Goal: Information Seeking & Learning: Learn about a topic

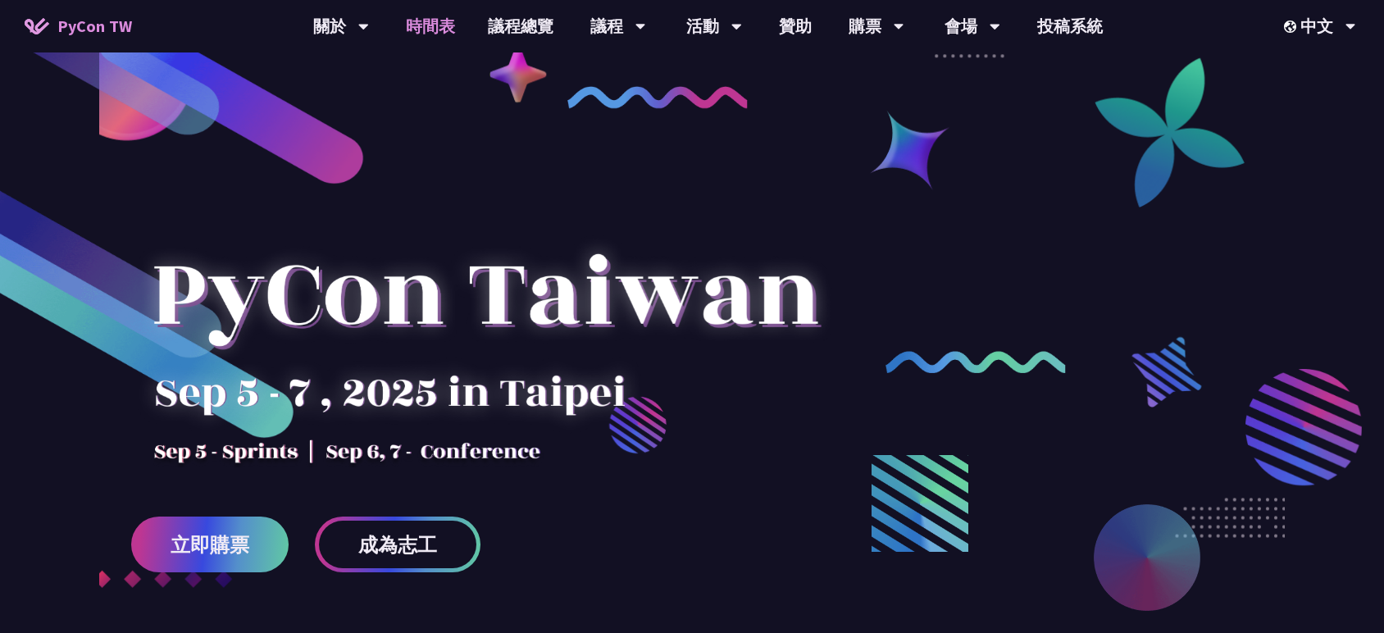
click at [420, 27] on link "時間表" at bounding box center [430, 26] width 82 height 52
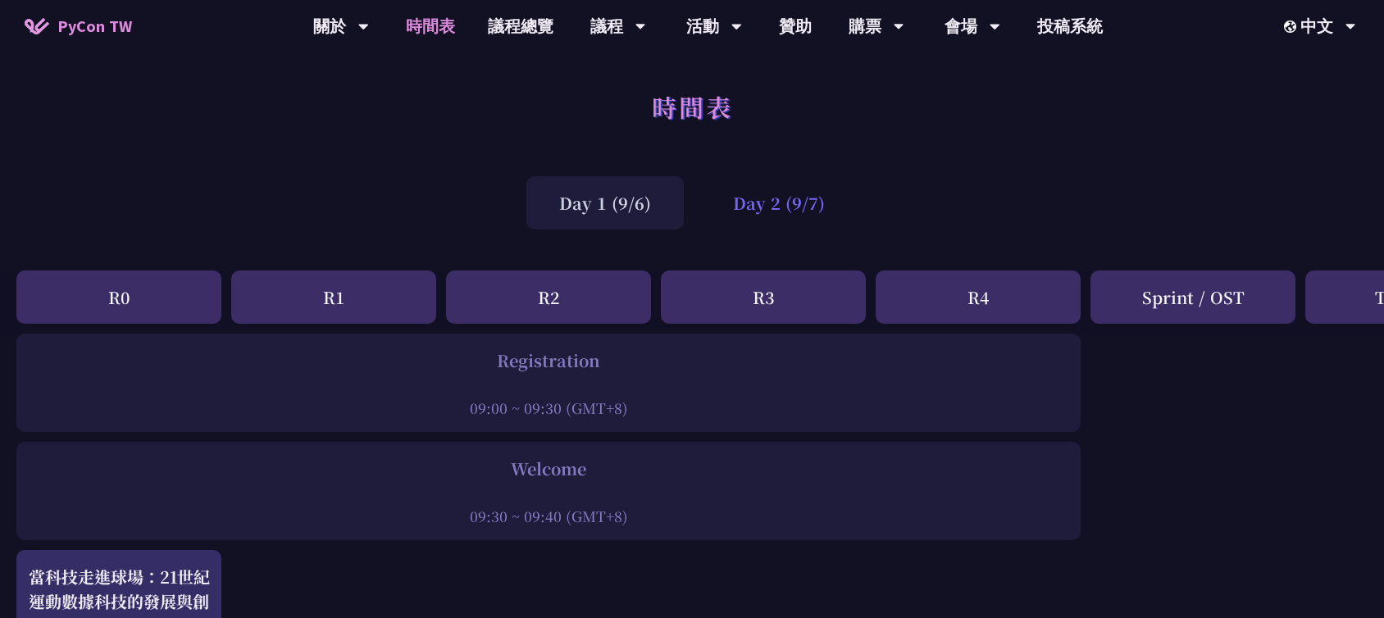
click at [807, 184] on div "Day 2 (9/7)" at bounding box center [778, 202] width 157 height 53
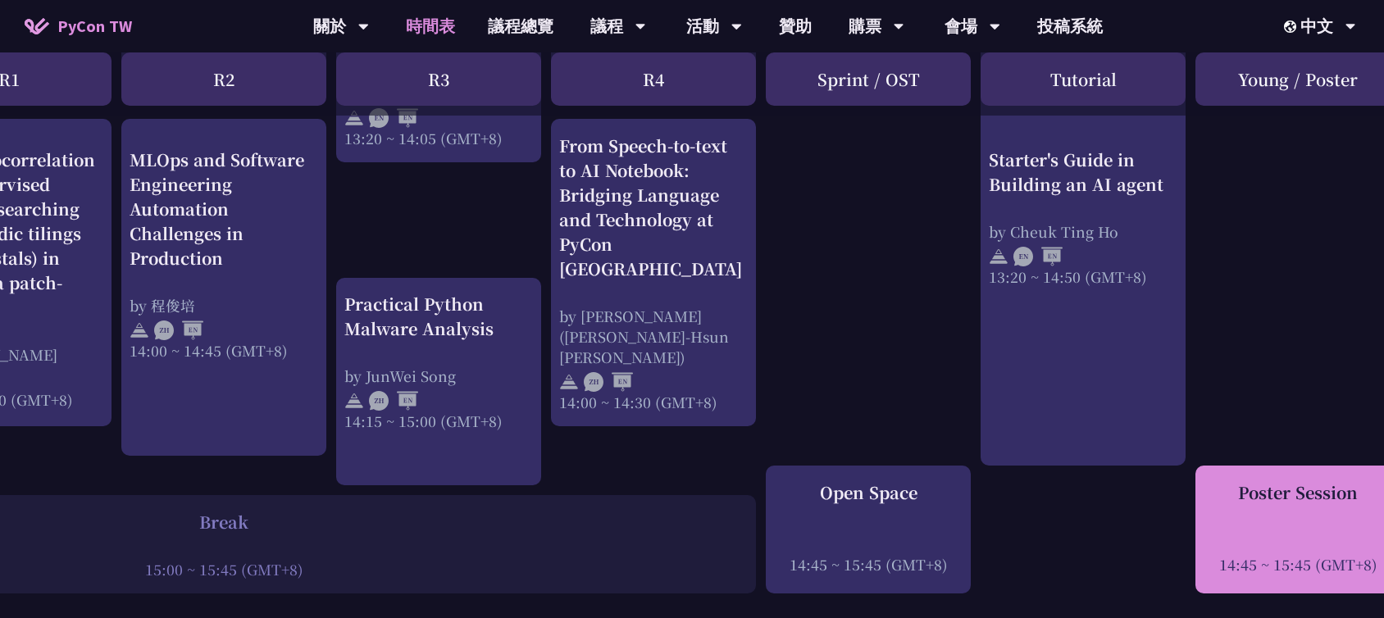
scroll to position [1821, 325]
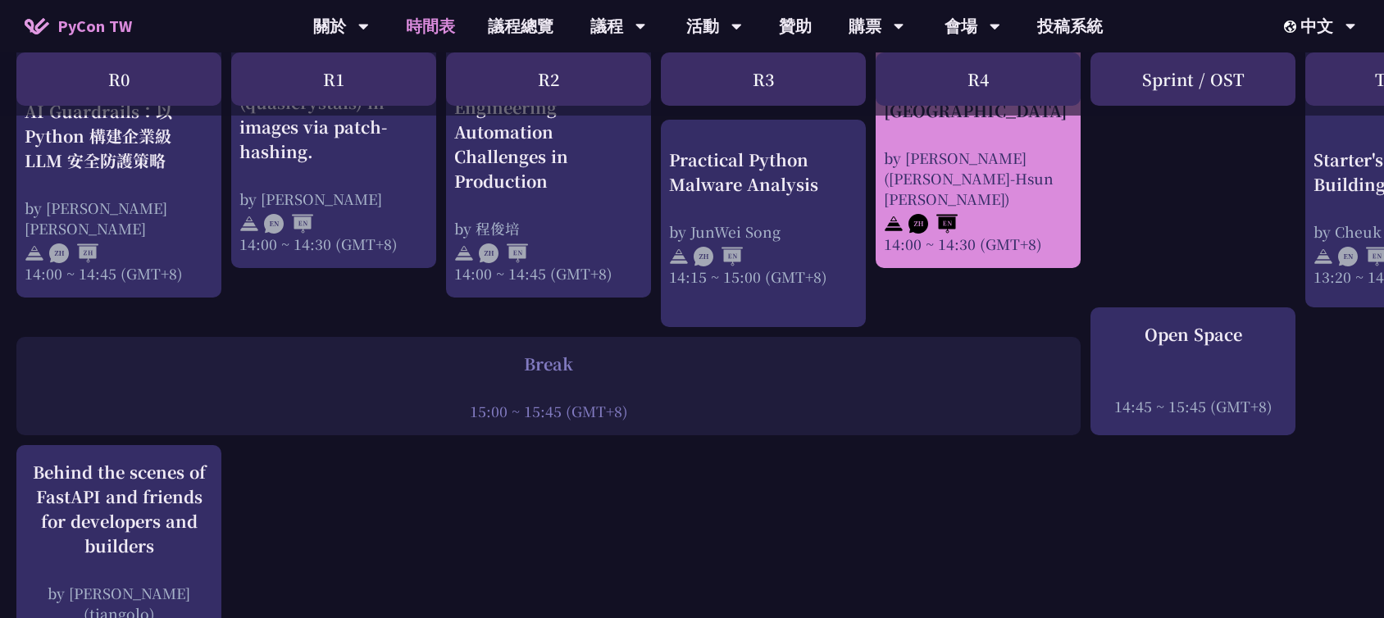
scroll to position [1639, 0]
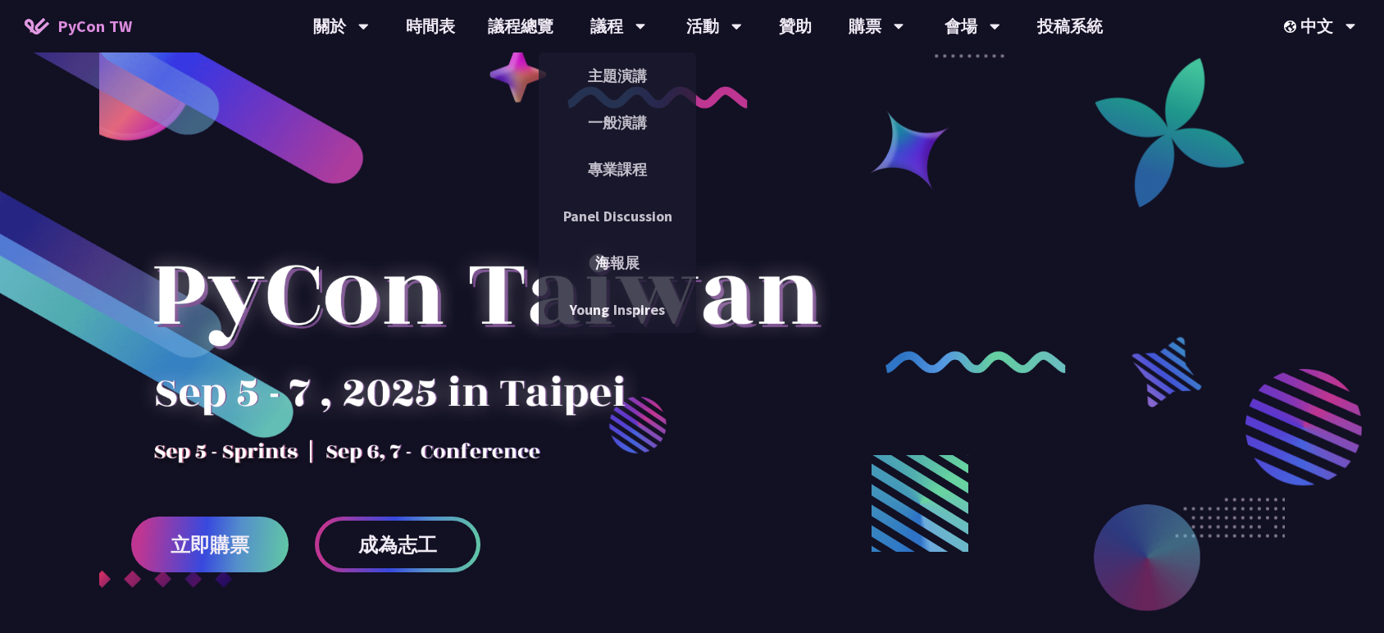
click at [631, 14] on div "議程" at bounding box center [618, 26] width 56 height 52
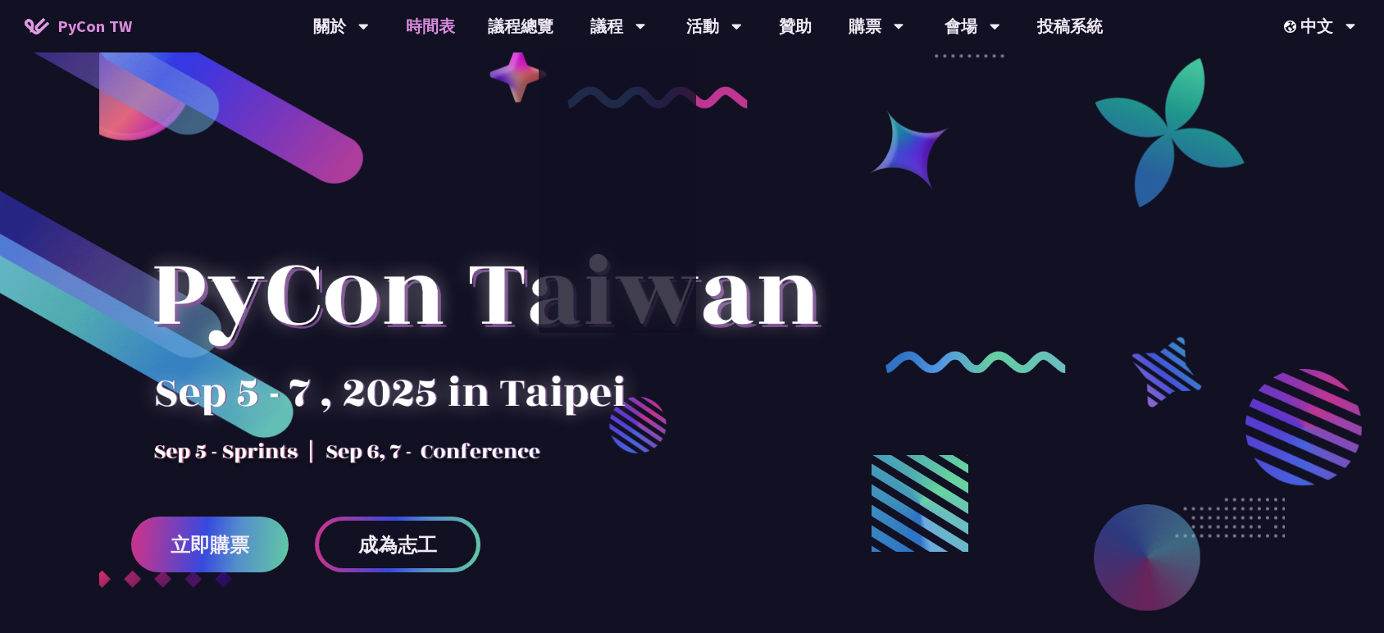
click at [419, 31] on link "時間表" at bounding box center [430, 26] width 82 height 52
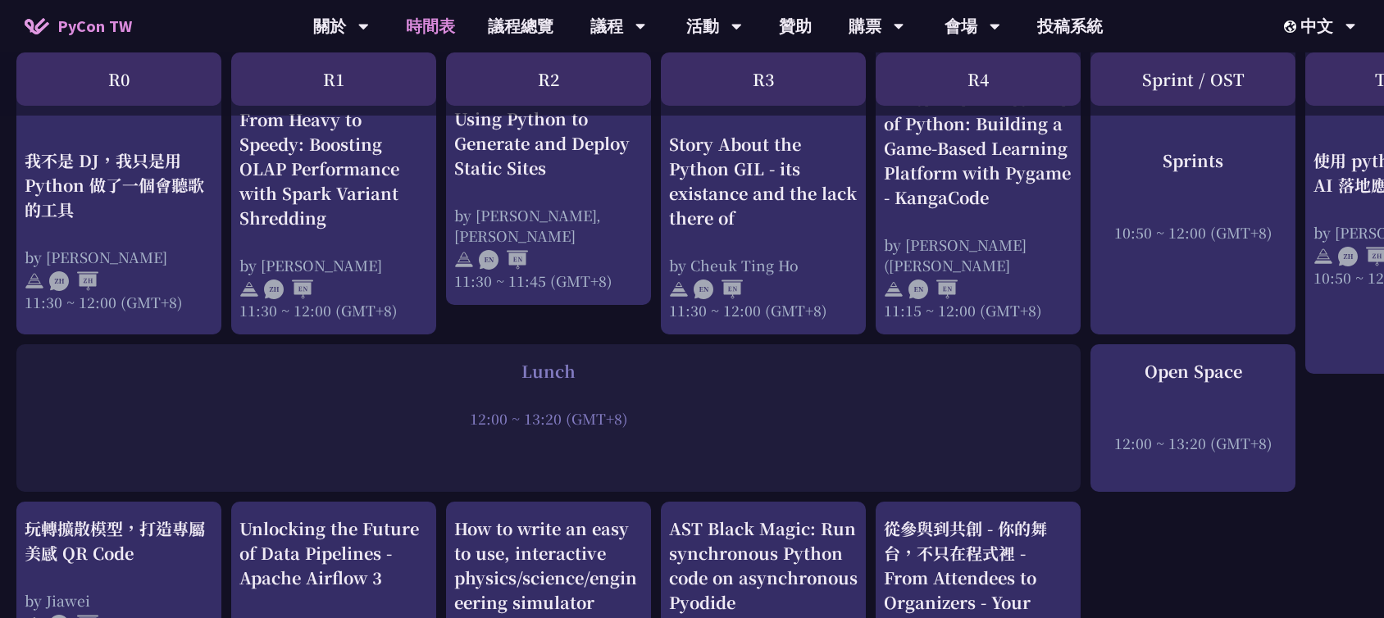
scroll to position [911, 0]
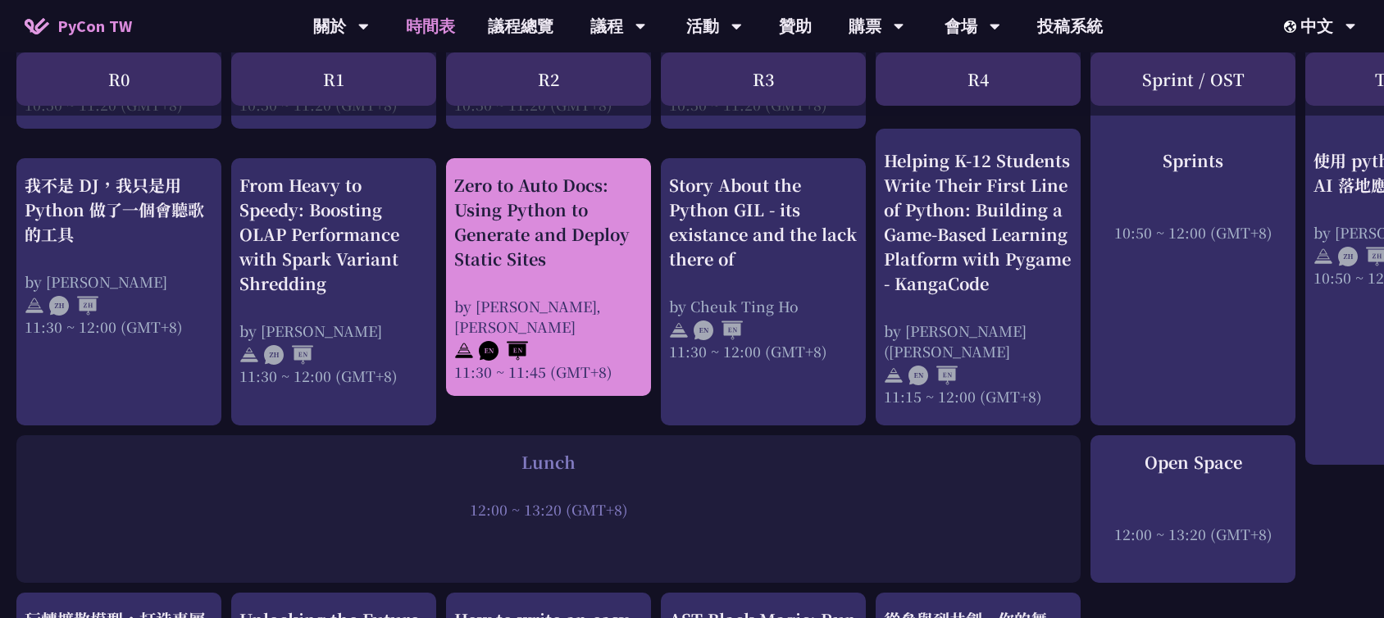
click at [601, 349] on div at bounding box center [548, 349] width 189 height 25
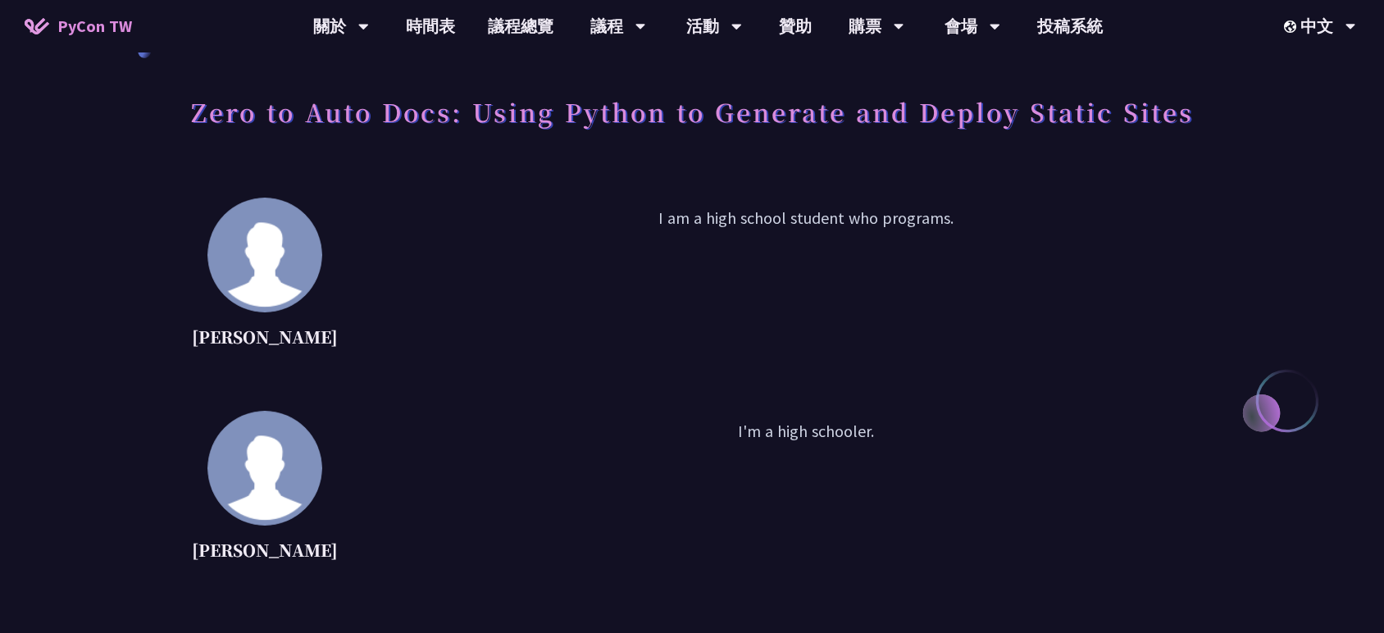
scroll to position [182, 0]
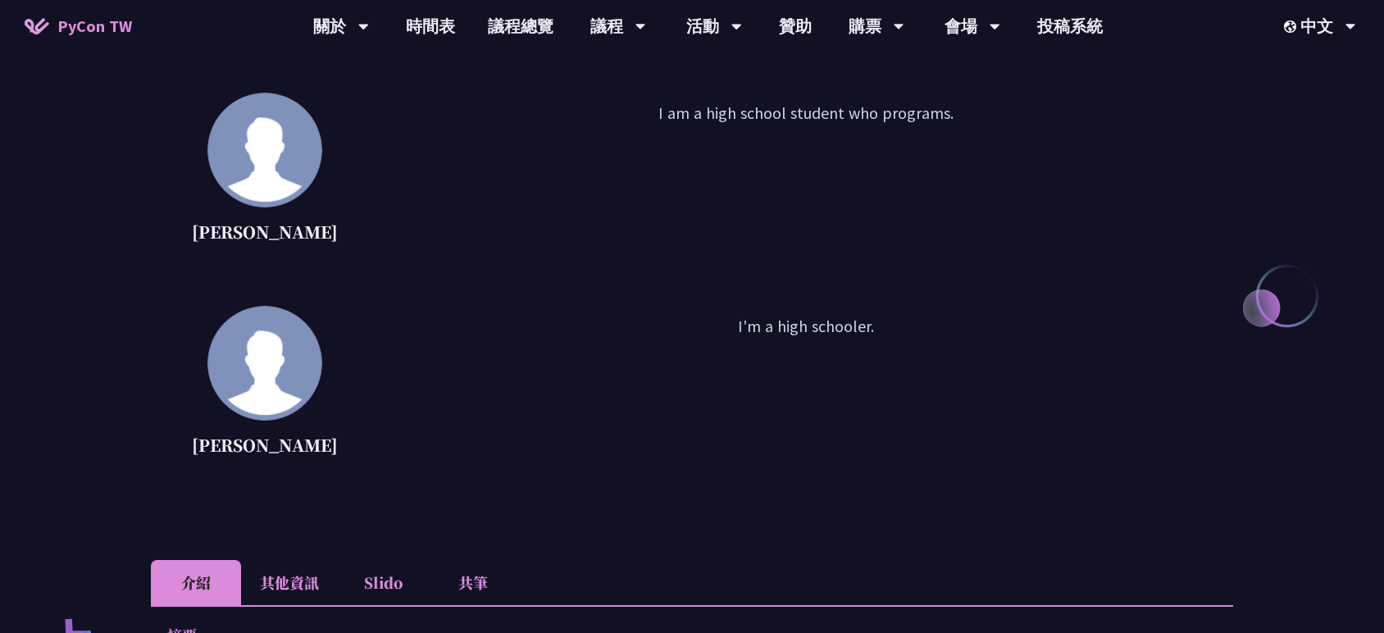
drag, startPoint x: 696, startPoint y: 339, endPoint x: 888, endPoint y: 345, distance: 191.9
click at [888, 345] on p "I'm a high schooler." at bounding box center [806, 388] width 854 height 148
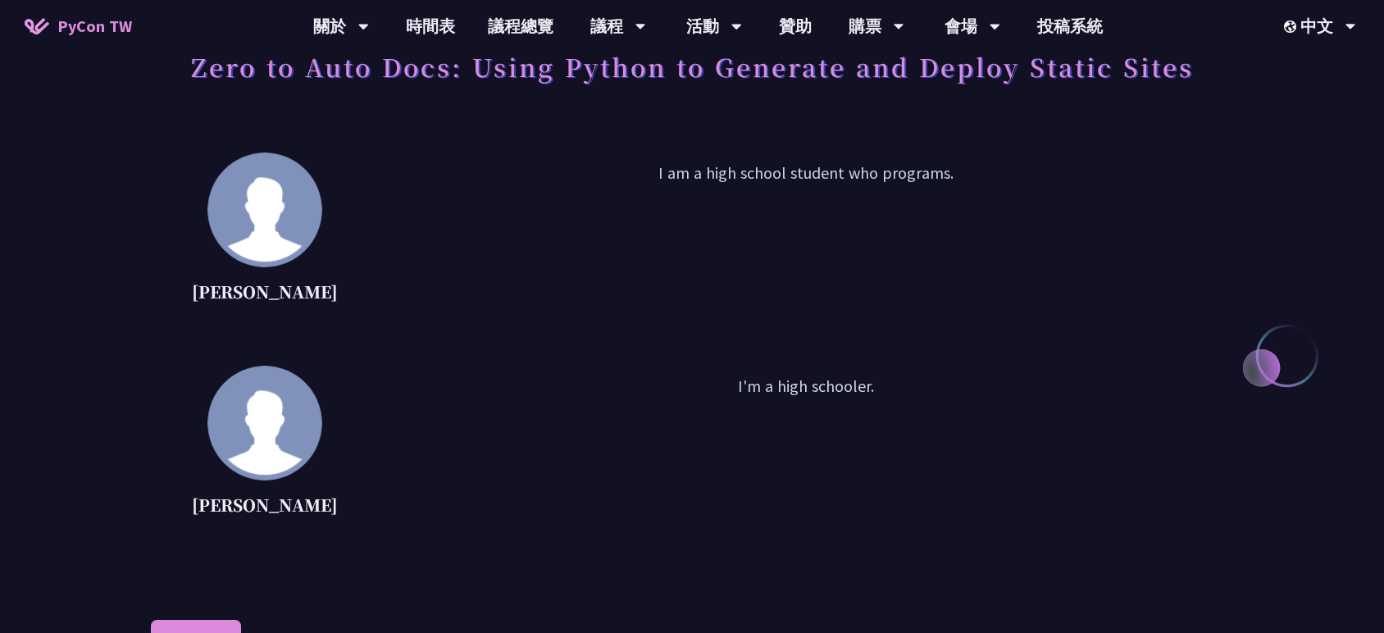
scroll to position [91, 0]
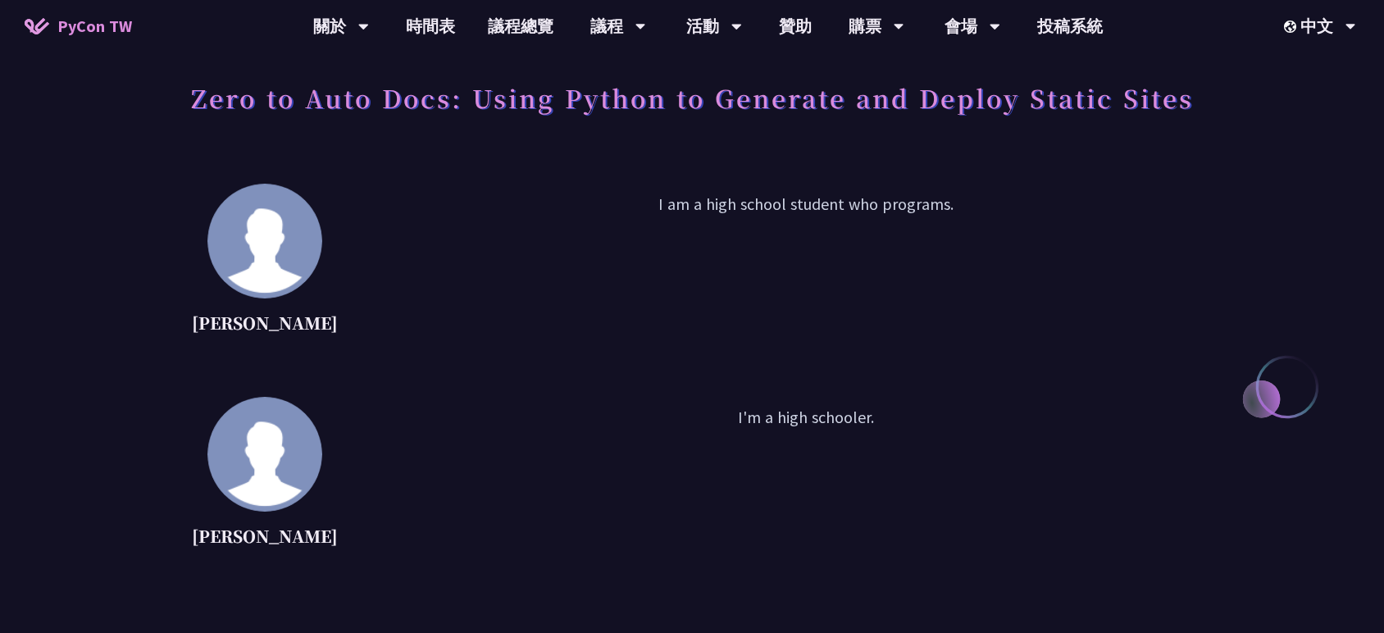
drag, startPoint x: 629, startPoint y: 205, endPoint x: 993, endPoint y: 207, distance: 363.9
click at [993, 207] on p "I am a high school student who programs." at bounding box center [806, 266] width 854 height 148
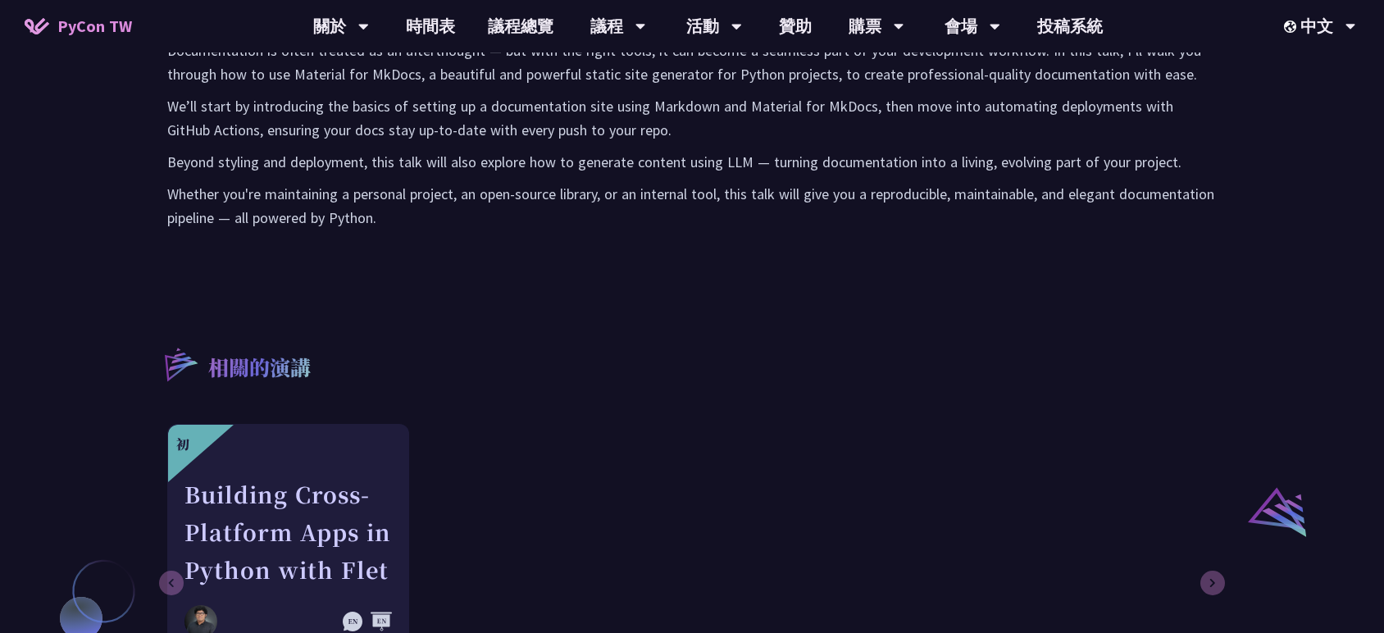
scroll to position [675, 0]
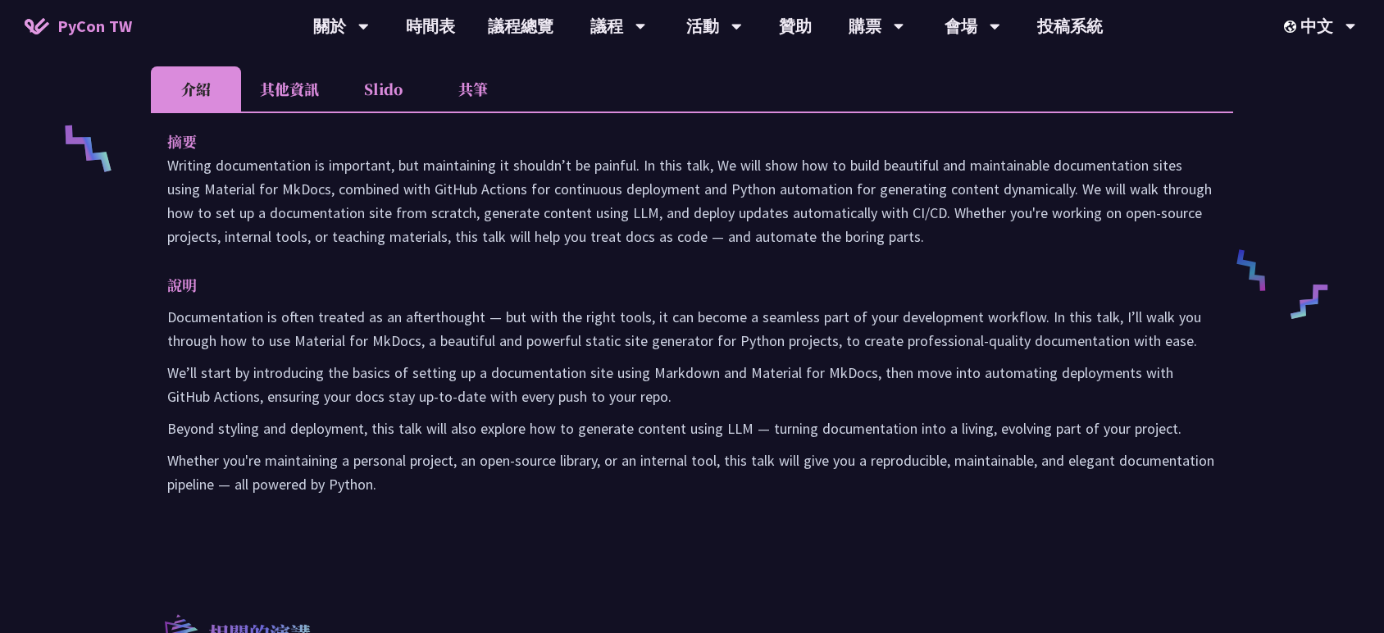
click at [316, 93] on li "其他資訊" at bounding box center [289, 88] width 97 height 45
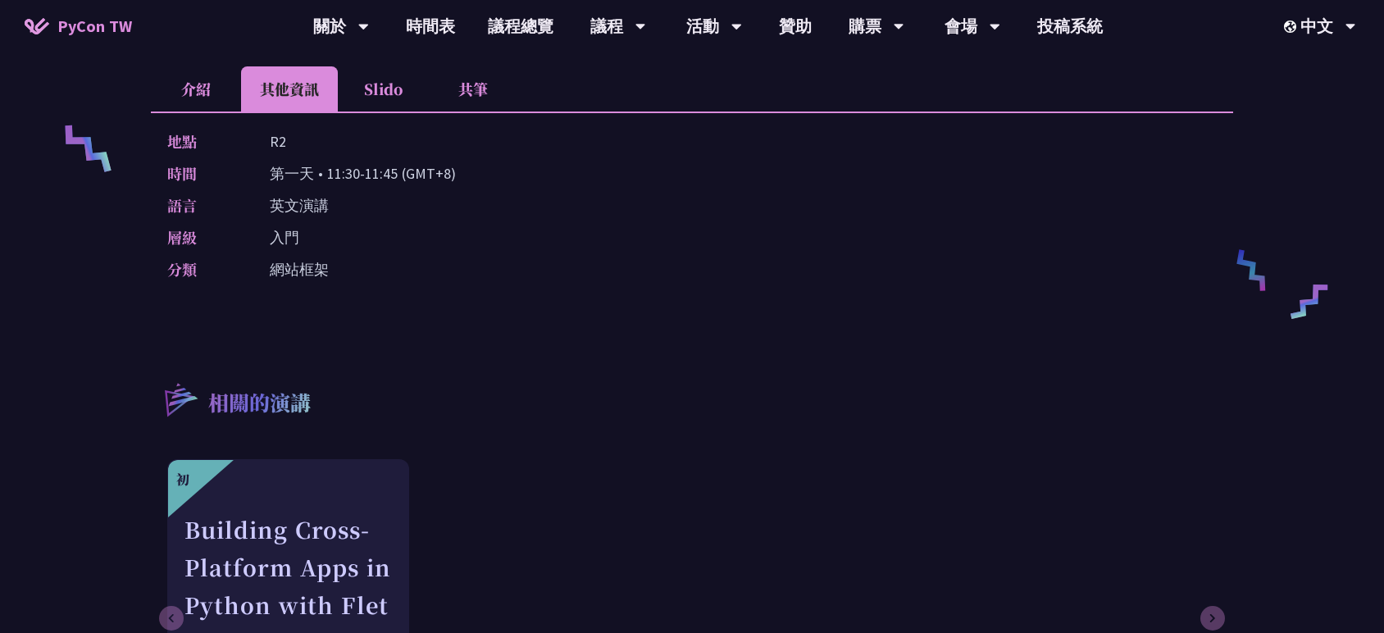
click at [211, 84] on li "介紹" at bounding box center [196, 88] width 90 height 45
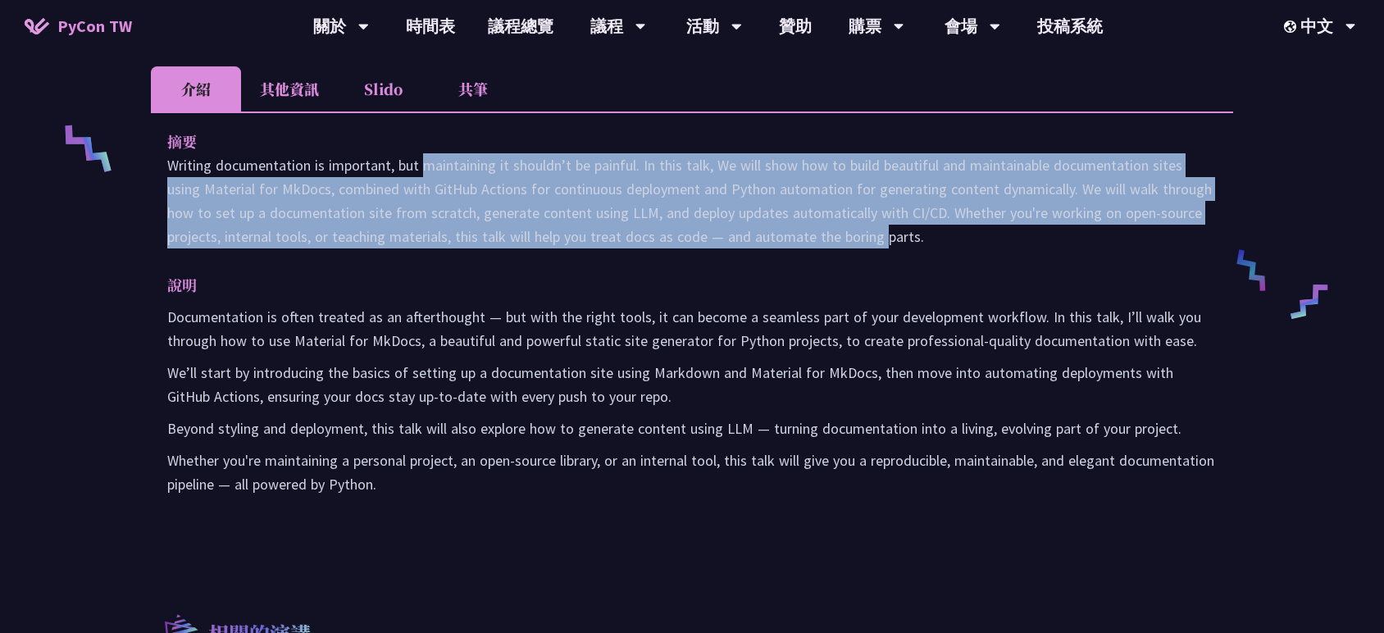
drag, startPoint x: 326, startPoint y: 169, endPoint x: 743, endPoint y: 243, distance: 423.8
click at [743, 243] on p "Writing documentation is important, but maintaining it shouldn’t be painful. In…" at bounding box center [691, 200] width 1049 height 95
drag, startPoint x: 326, startPoint y: 298, endPoint x: 797, endPoint y: 475, distance: 502.4
click at [797, 475] on div "說明 Documentation is often treated as an afterthought — but with the right tools…" at bounding box center [691, 384] width 1049 height 223
click at [797, 475] on p "Whether you're maintaining a personal project, an open-source library, or an in…" at bounding box center [691, 472] width 1049 height 48
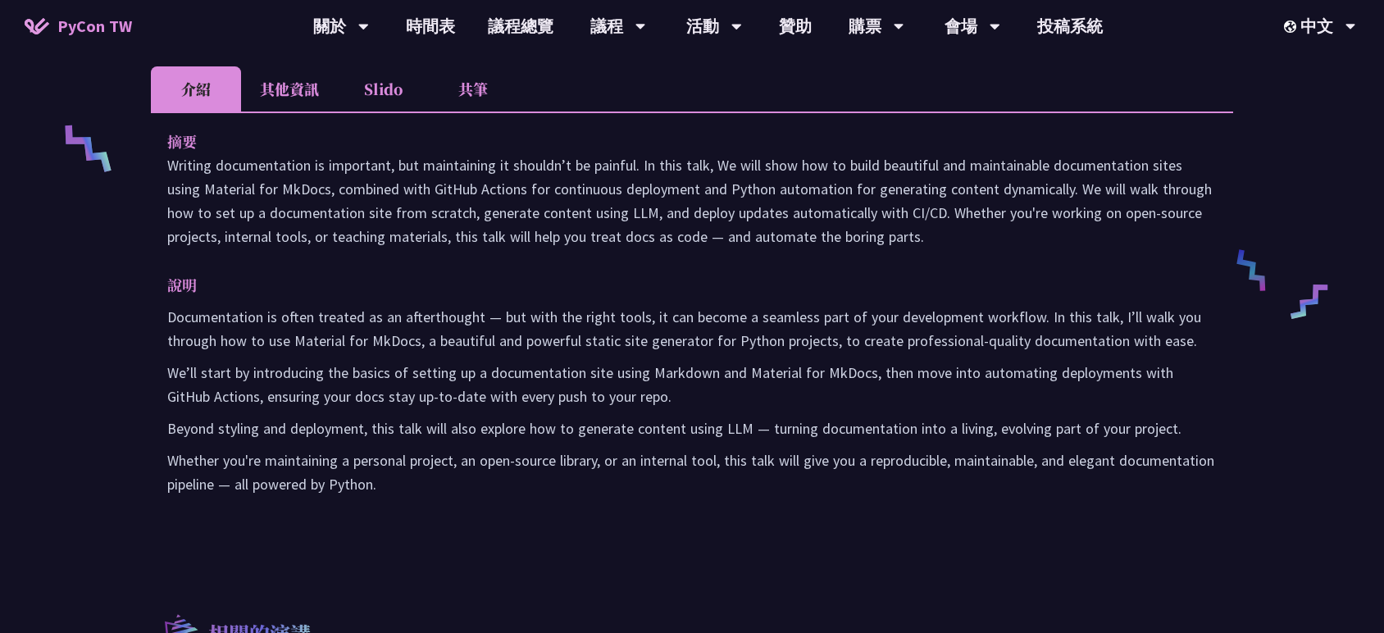
click at [479, 90] on li "共筆" at bounding box center [473, 88] width 90 height 45
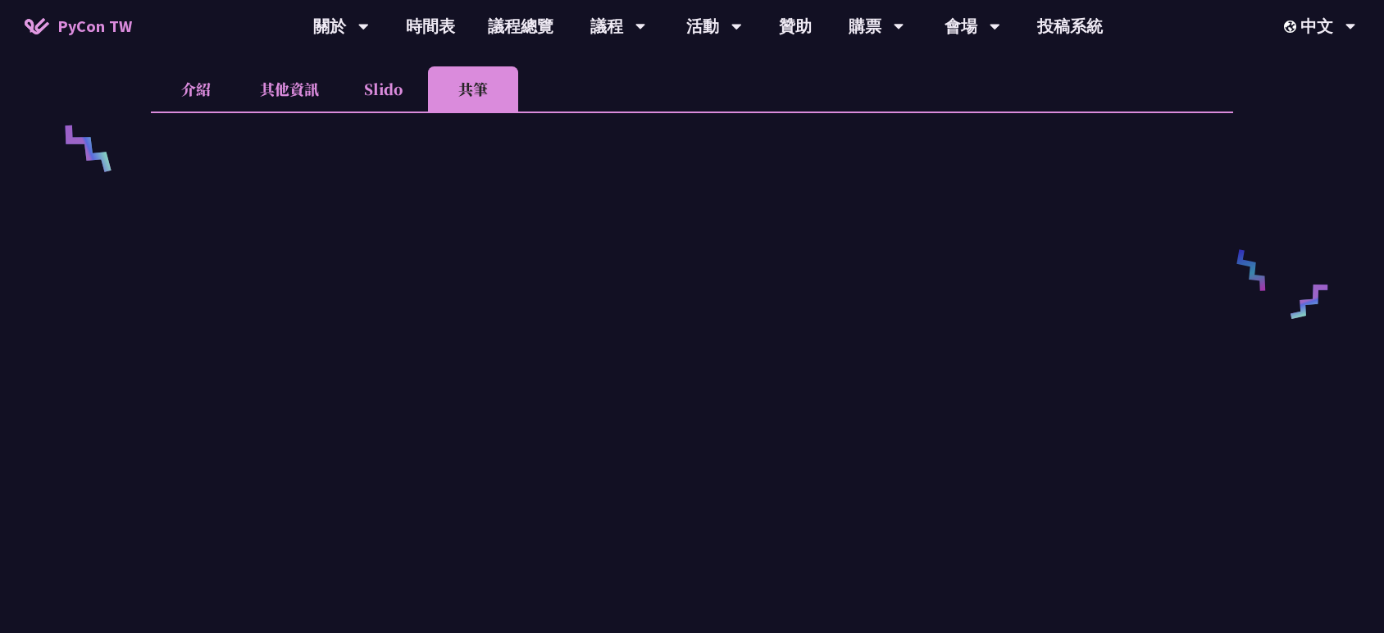
click at [390, 75] on li "Slido" at bounding box center [383, 88] width 90 height 45
click at [298, 76] on li "其他資訊" at bounding box center [289, 88] width 97 height 45
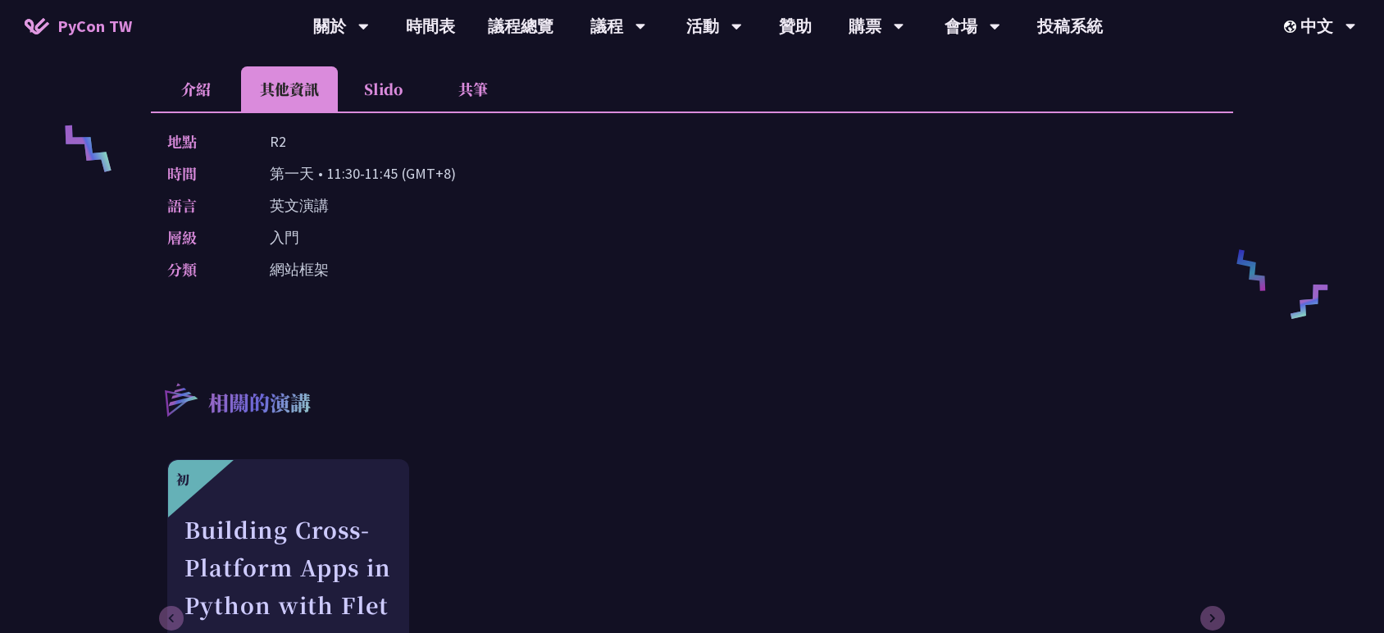
click at [209, 80] on li "介紹" at bounding box center [196, 88] width 90 height 45
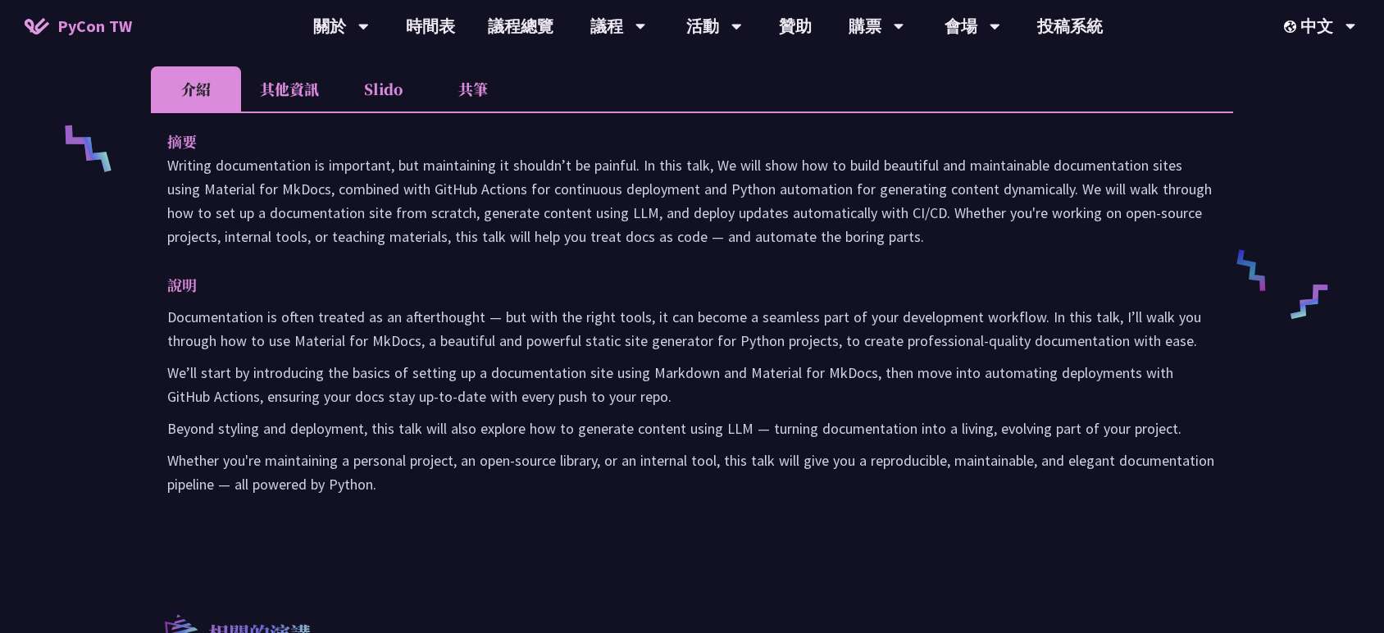
click at [284, 85] on li "其他資訊" at bounding box center [289, 88] width 97 height 45
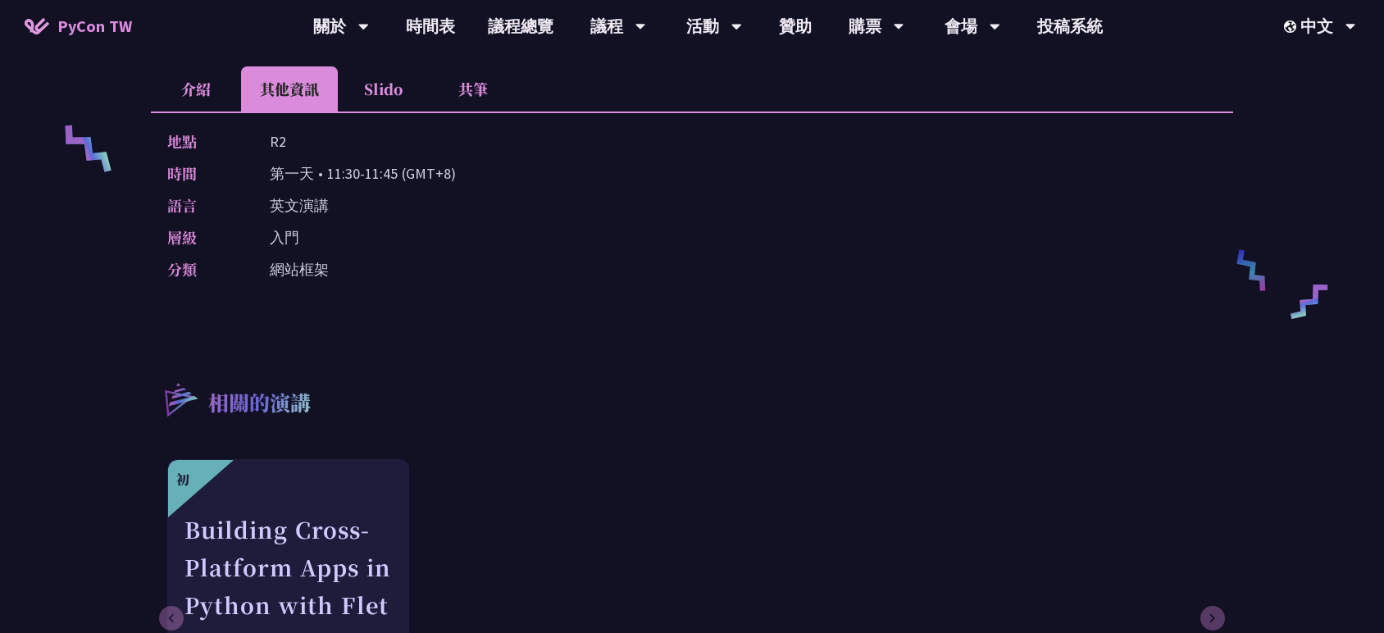
click at [225, 74] on li "介紹" at bounding box center [196, 88] width 90 height 45
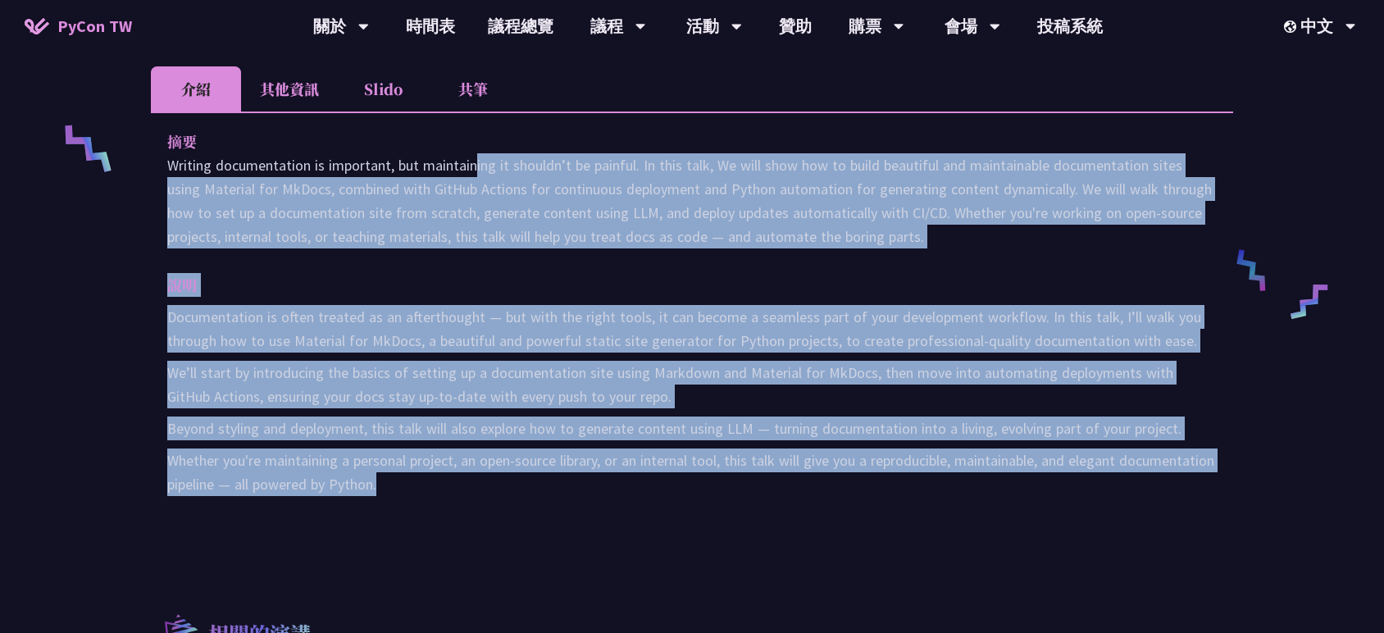
drag, startPoint x: 413, startPoint y: 175, endPoint x: 1006, endPoint y: 379, distance: 626.5
click at [1146, 481] on div "摘要 Writing documentation is important, but maintaining it shouldn’t be painful.…" at bounding box center [692, 323] width 1082 height 425
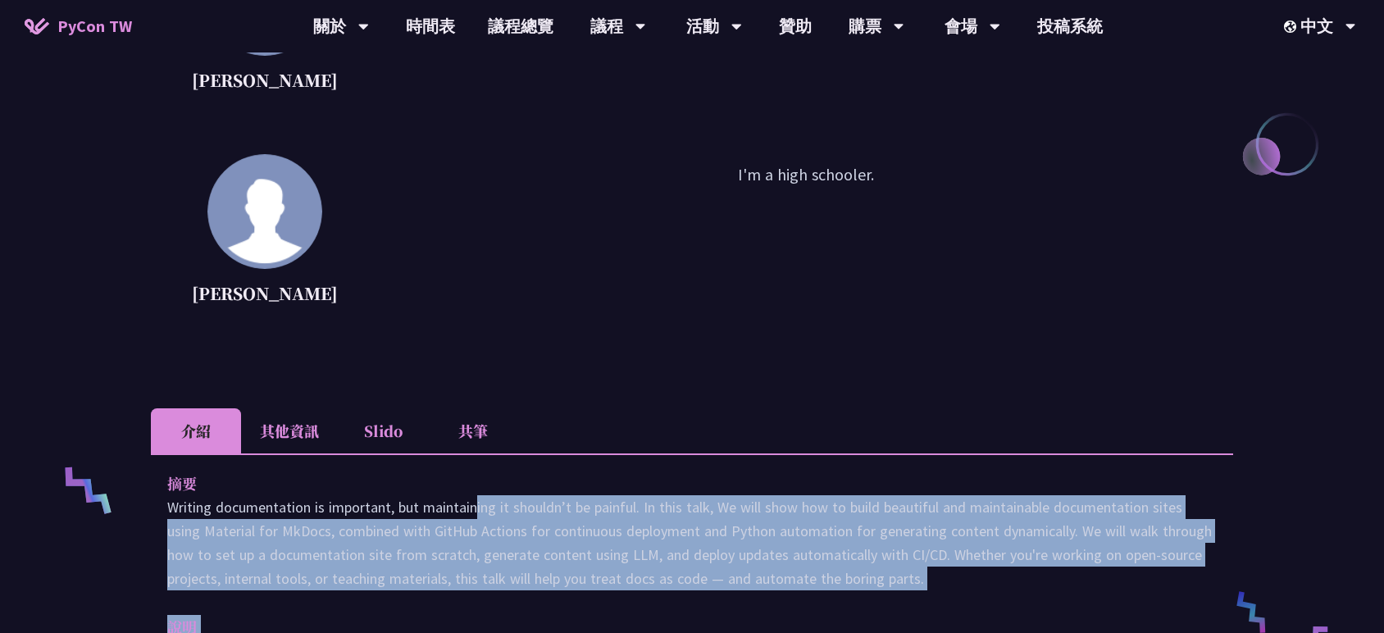
scroll to position [130, 0]
